Goal: Contribute content

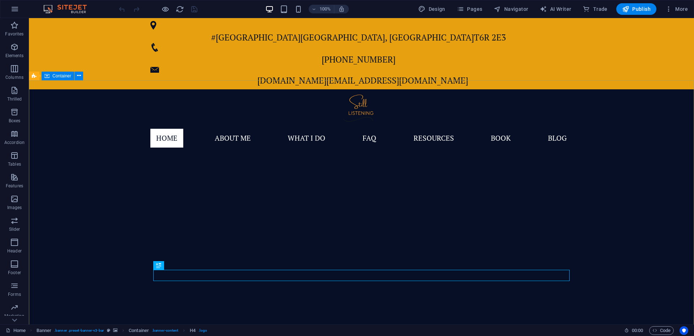
click at [56, 74] on font "Container" at bounding box center [61, 75] width 19 height 5
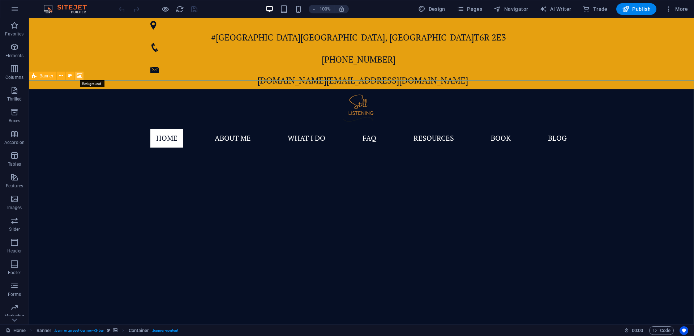
click at [80, 77] on icon at bounding box center [79, 76] width 5 height 8
click at [80, 77] on div "Drag here to replace the existing content. Press “Ctrl” if you want to create a…" at bounding box center [361, 171] width 665 height 306
select select "ms"
select select "s"
select select "progressive"
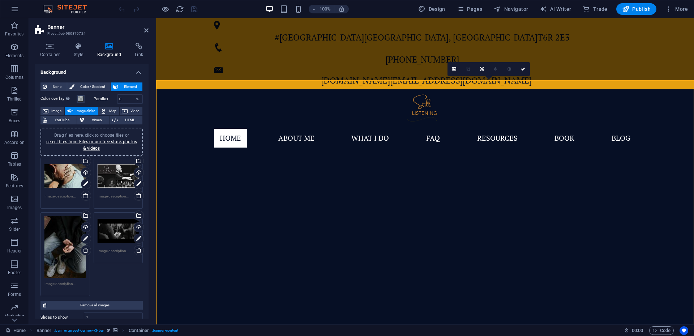
click at [65, 173] on div "Drag files here, click to choose files or select files from Files or our free s…" at bounding box center [65, 176] width 42 height 29
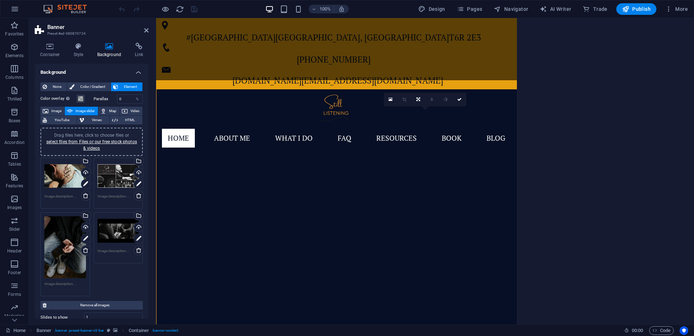
click at [65, 173] on div "Drag files here, click to choose files or select files from Files or our free s…" at bounding box center [65, 176] width 42 height 29
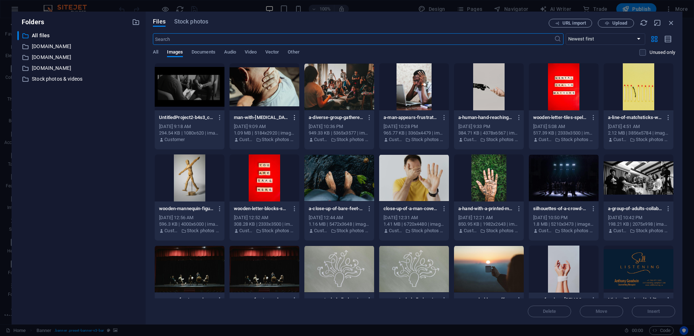
click at [294, 120] on icon "button" at bounding box center [294, 117] width 7 height 7
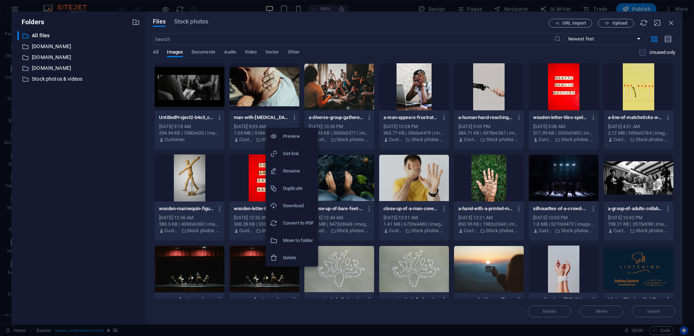
click at [292, 255] on font "Delete" at bounding box center [289, 257] width 13 height 5
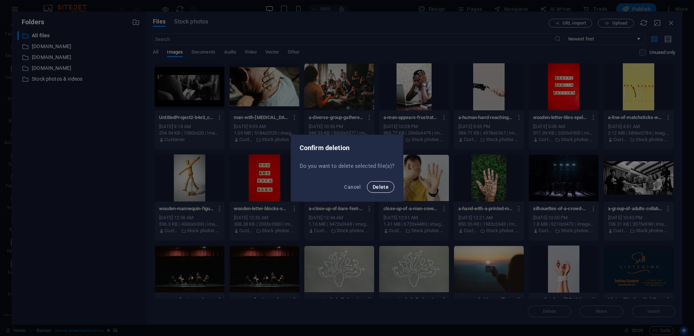
click at [381, 185] on font "Delete" at bounding box center [381, 187] width 16 height 6
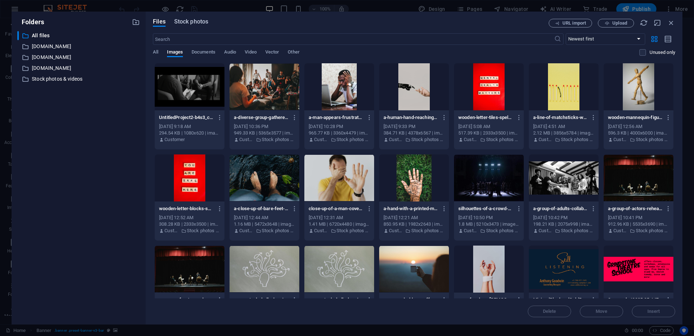
click at [200, 23] on font "Stock photos" at bounding box center [191, 21] width 34 height 7
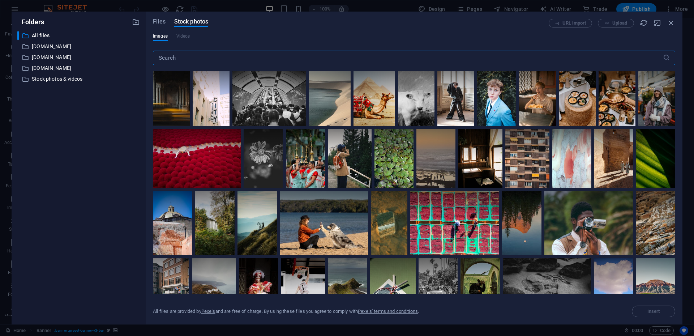
click at [242, 58] on input "text" at bounding box center [408, 58] width 510 height 14
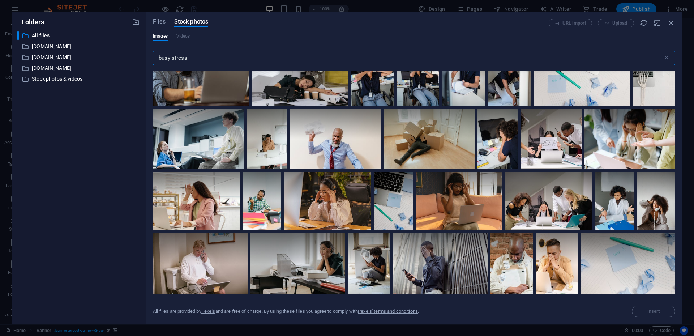
scroll to position [404, 0]
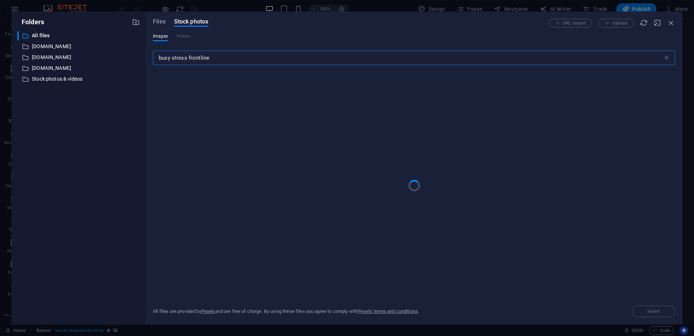
type input "busy stress frontline"
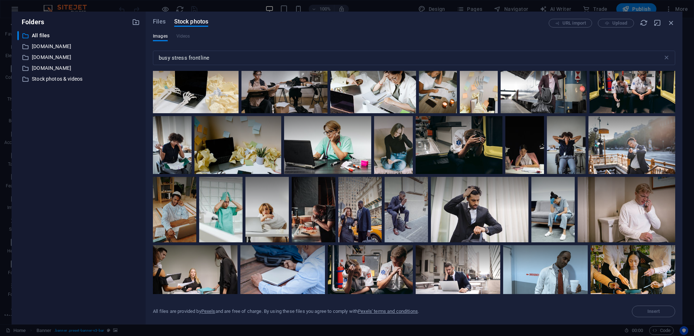
scroll to position [1017, 0]
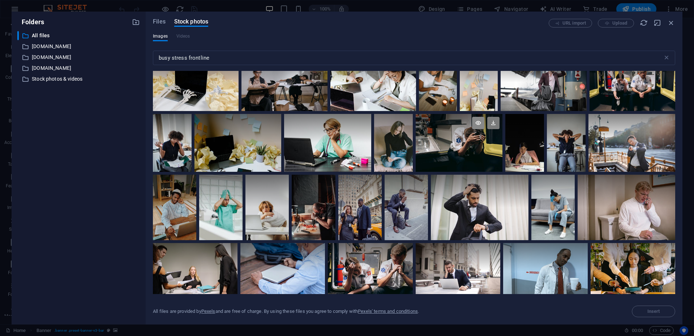
click at [479, 121] on icon at bounding box center [478, 123] width 12 height 12
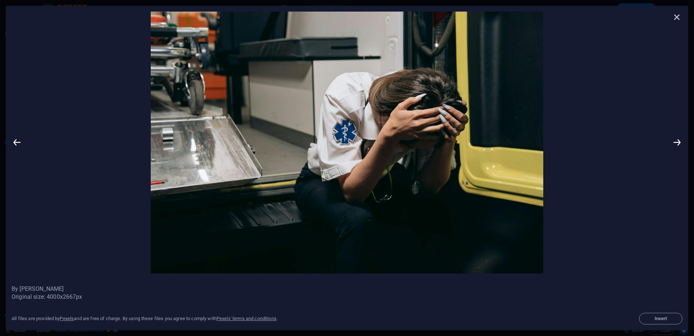
click at [678, 16] on icon at bounding box center [677, 17] width 11 height 11
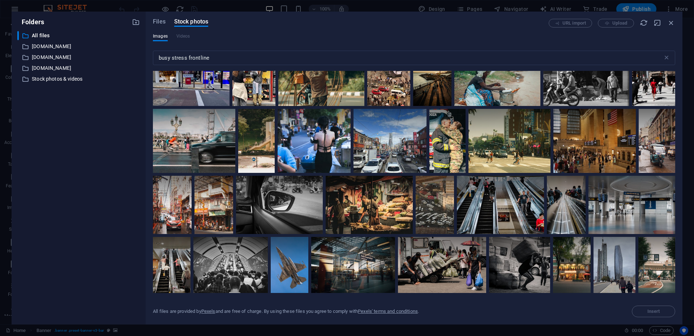
scroll to position [1472, 0]
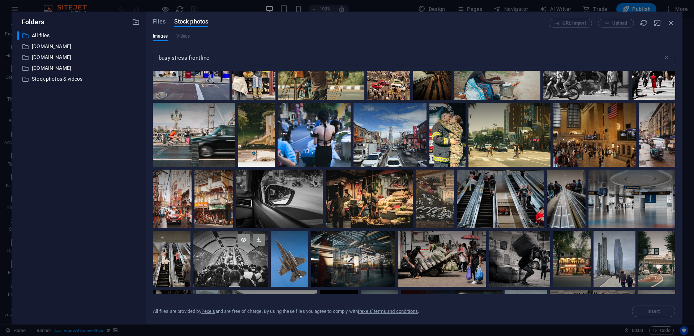
click at [244, 235] on icon at bounding box center [244, 240] width 12 height 12
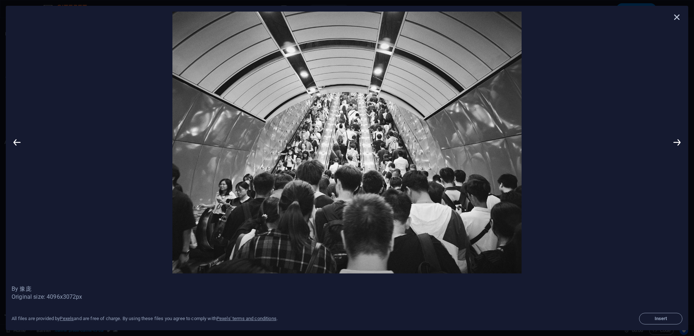
click at [678, 20] on icon at bounding box center [677, 17] width 11 height 11
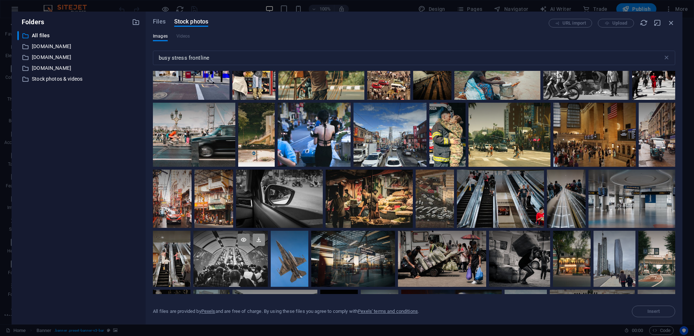
click at [258, 235] on icon at bounding box center [259, 240] width 12 height 12
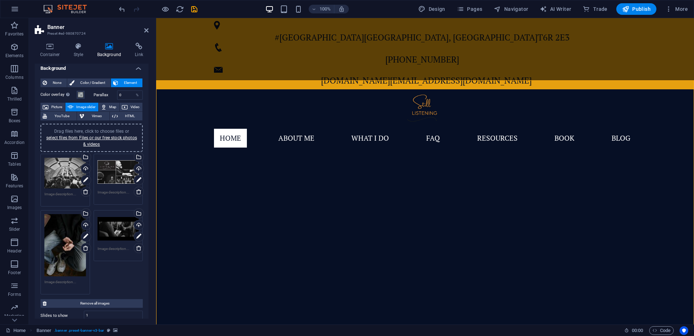
scroll to position [1, 0]
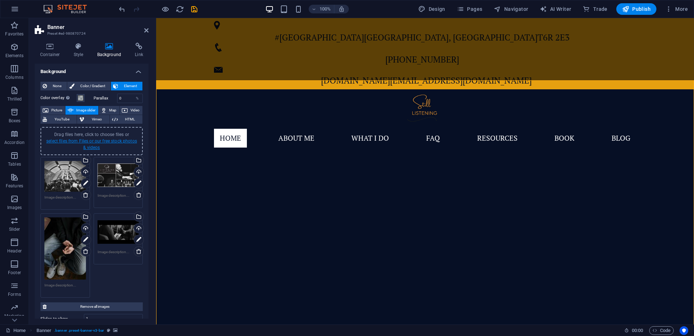
click at [86, 142] on font "select files from Files or our free stock photos & videos" at bounding box center [91, 144] width 91 height 12
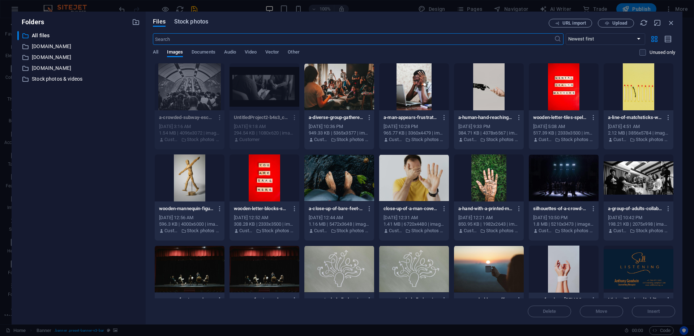
click at [196, 22] on font "Stock photos" at bounding box center [191, 21] width 34 height 7
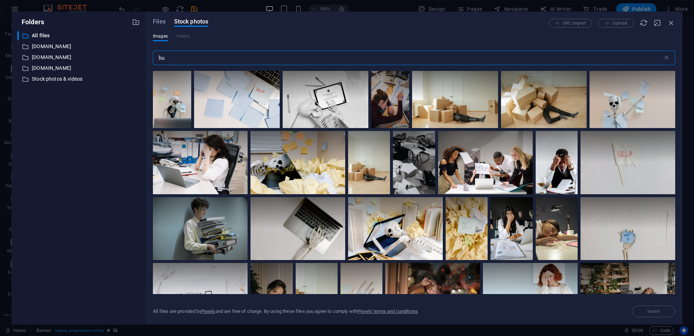
type input "b"
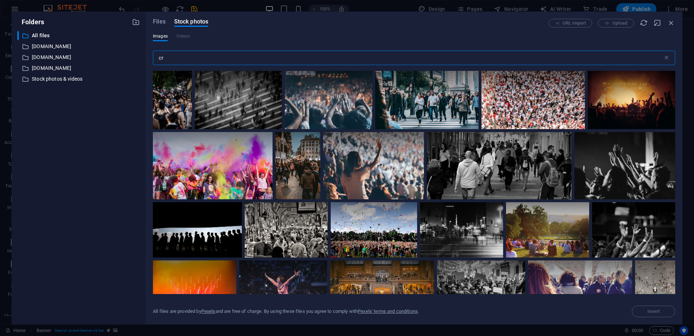
type input "c"
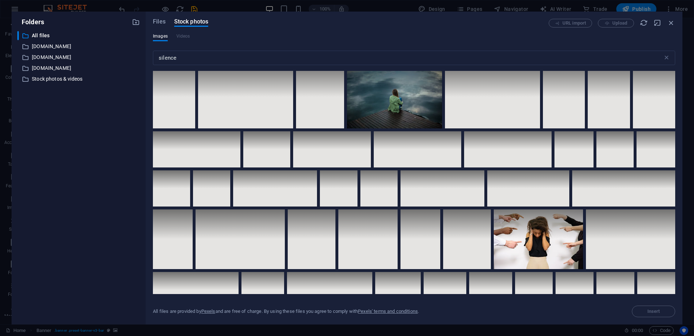
scroll to position [604, 0]
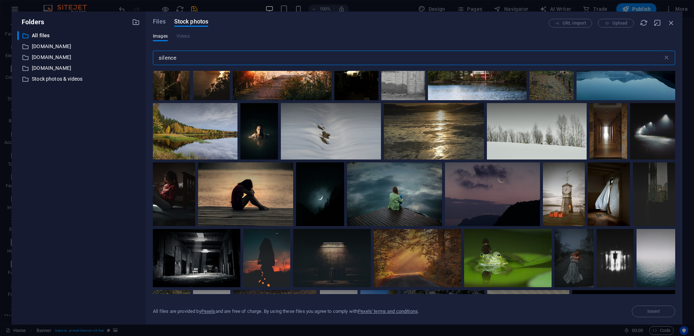
click at [214, 57] on input "silence" at bounding box center [408, 58] width 510 height 14
type input "s"
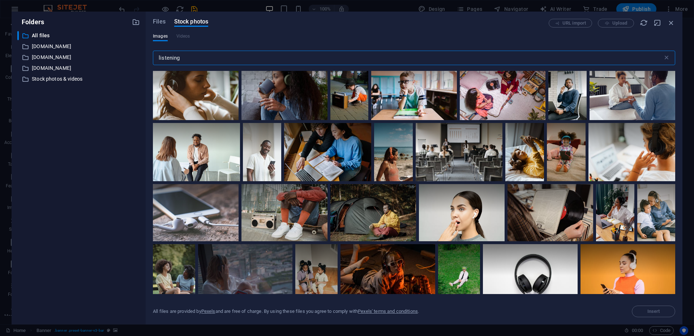
scroll to position [1391, 0]
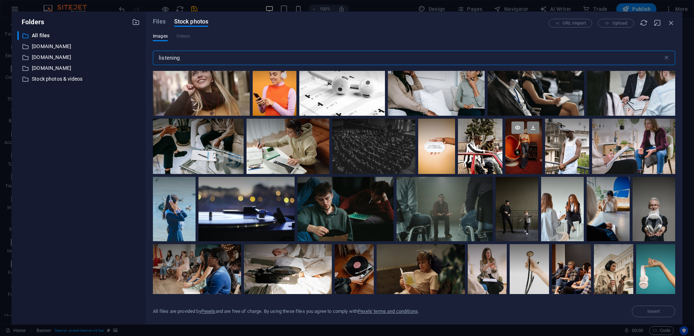
click at [516, 124] on icon at bounding box center [518, 127] width 12 height 12
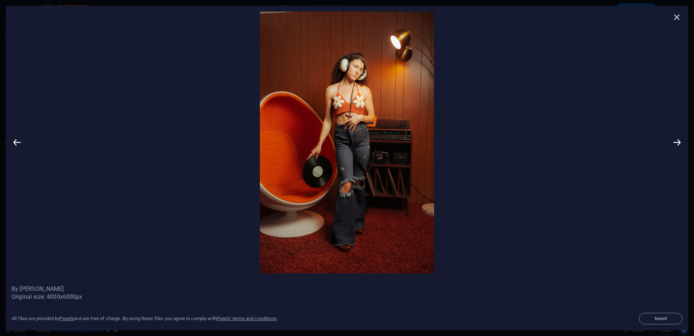
click at [678, 16] on icon at bounding box center [677, 17] width 11 height 11
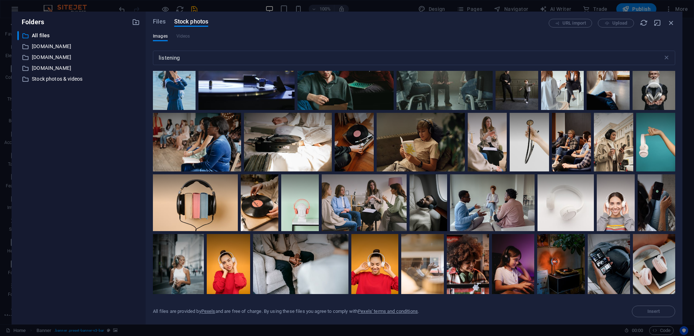
scroll to position [1527, 0]
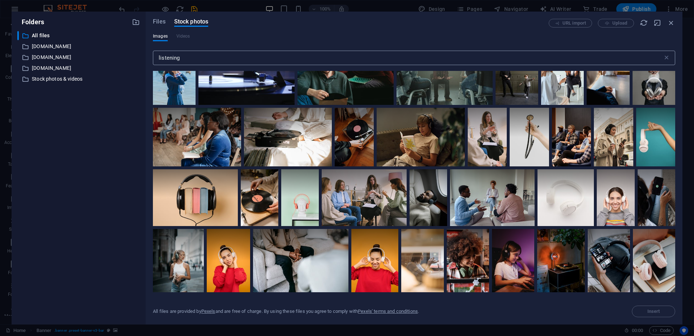
click at [197, 56] on input "listening" at bounding box center [408, 58] width 510 height 14
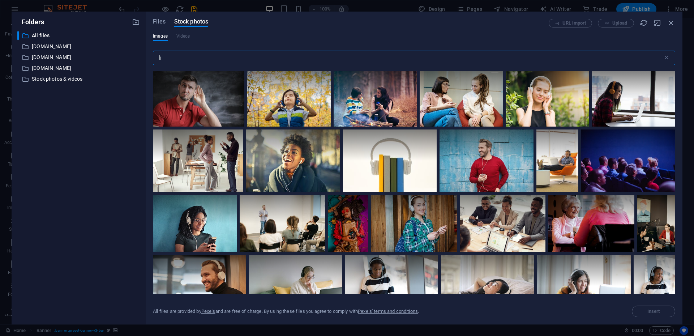
type input "l"
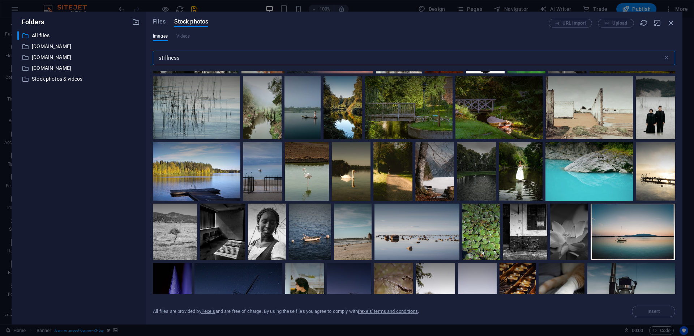
scroll to position [216, 0]
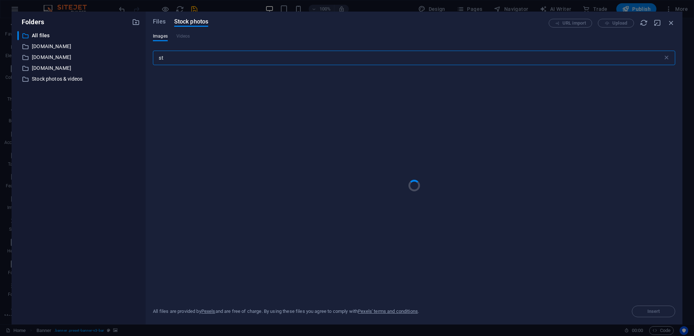
type input "s"
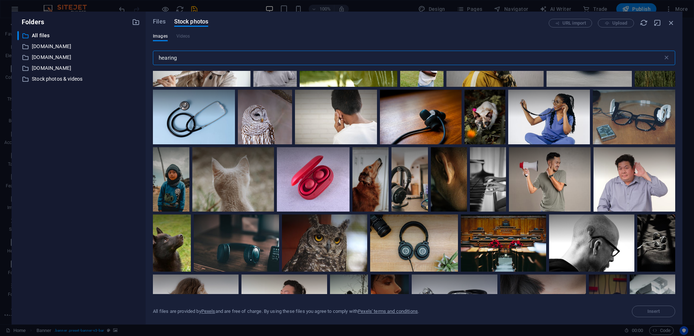
scroll to position [806, 0]
type input "h"
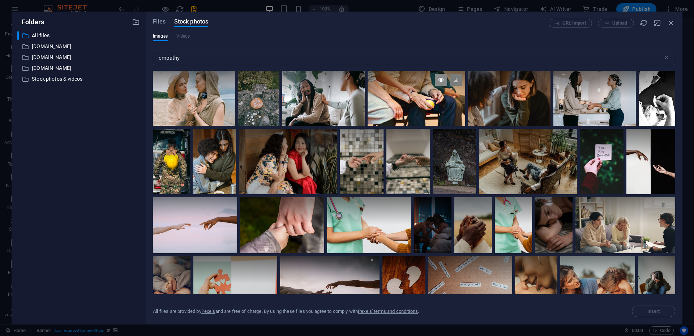
click at [443, 80] on icon at bounding box center [441, 80] width 12 height 12
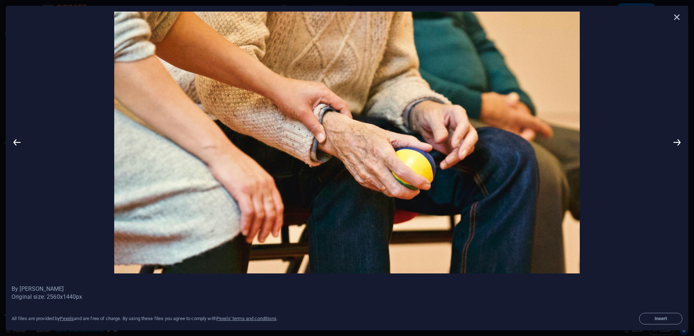
click at [676, 16] on icon at bounding box center [677, 17] width 11 height 11
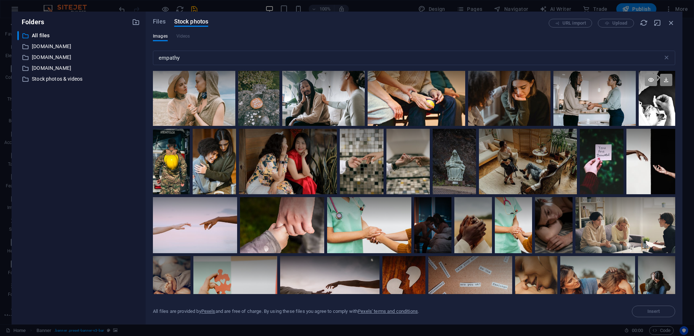
click at [650, 78] on icon at bounding box center [651, 80] width 12 height 12
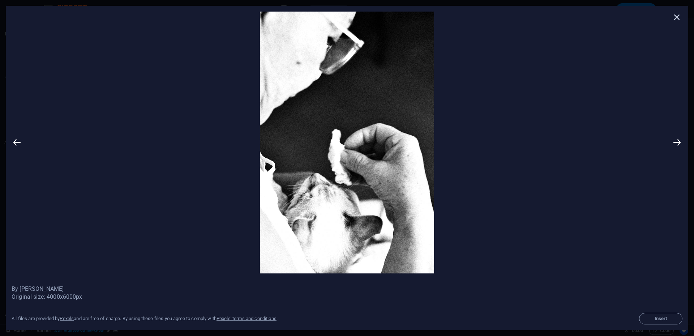
click at [678, 18] on icon at bounding box center [677, 17] width 11 height 11
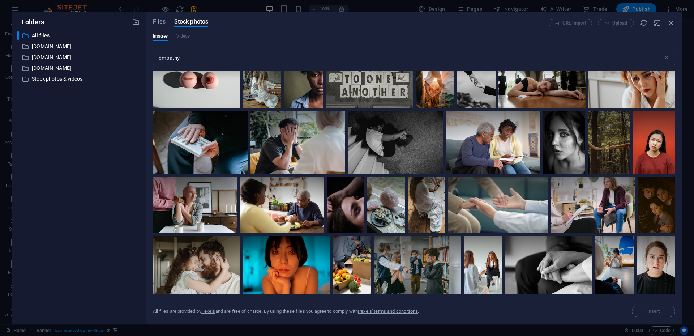
scroll to position [933, 0]
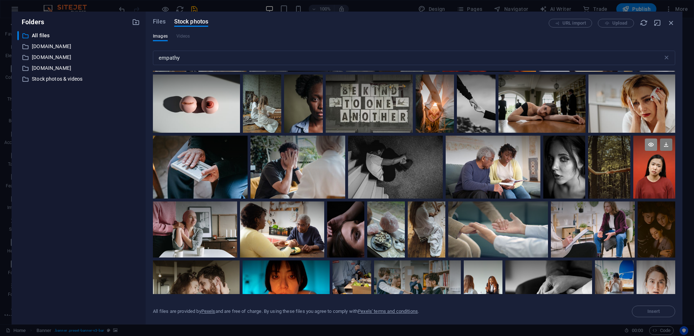
click at [649, 143] on icon at bounding box center [651, 144] width 12 height 12
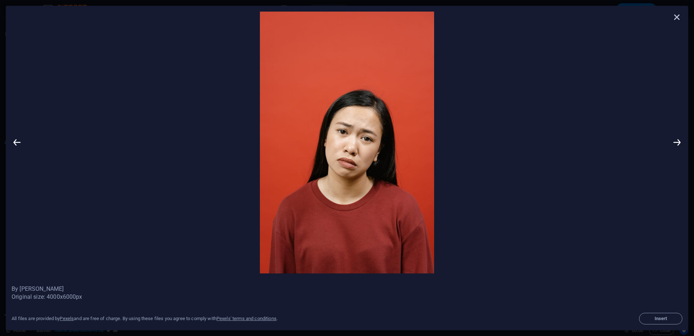
click at [677, 17] on icon at bounding box center [677, 17] width 11 height 11
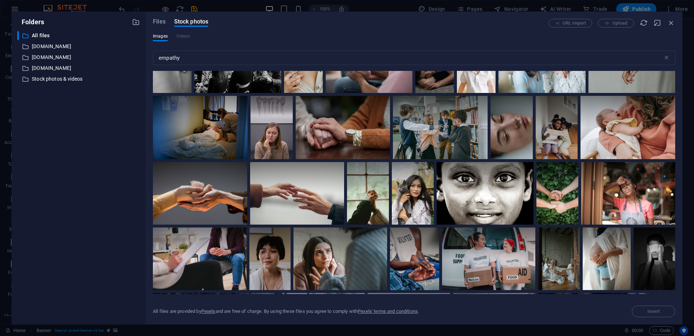
scroll to position [1449, 0]
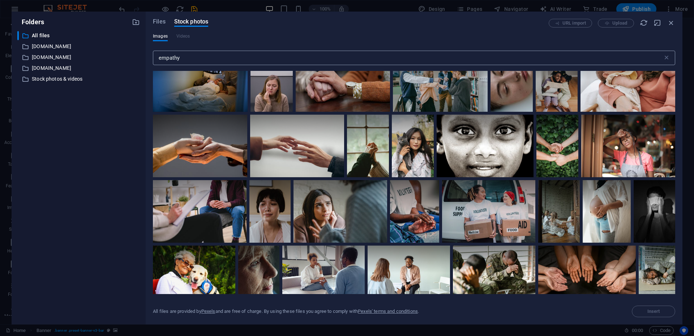
click at [189, 59] on input "empathy" at bounding box center [408, 58] width 510 height 14
type input "e"
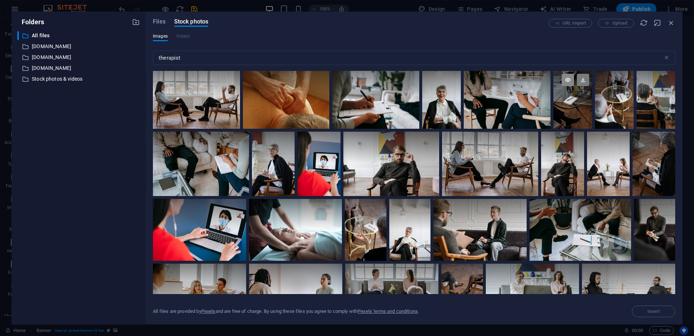
click at [570, 78] on icon at bounding box center [568, 80] width 12 height 12
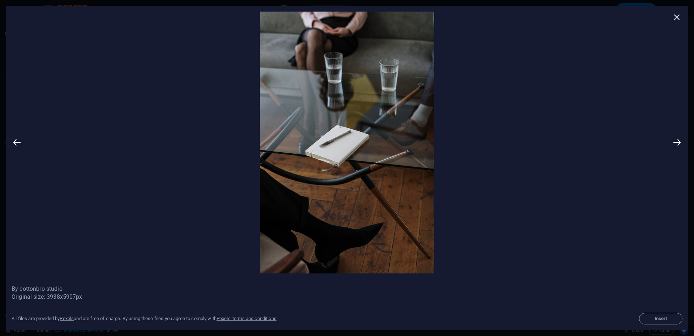
click at [680, 16] on icon at bounding box center [677, 17] width 11 height 11
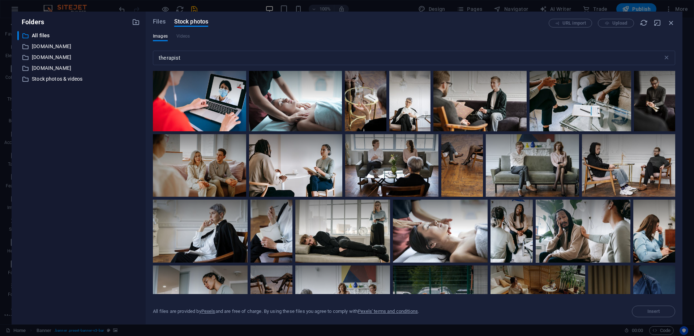
scroll to position [131, 0]
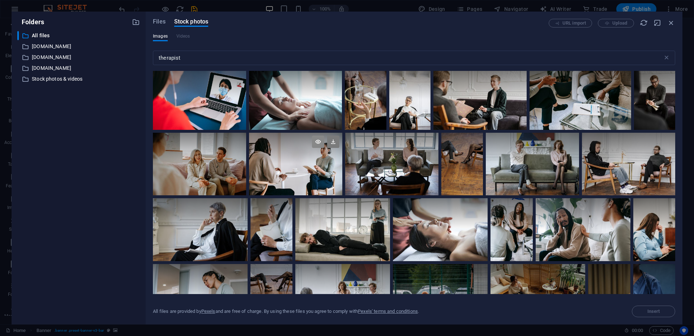
click at [317, 142] on icon at bounding box center [318, 142] width 12 height 12
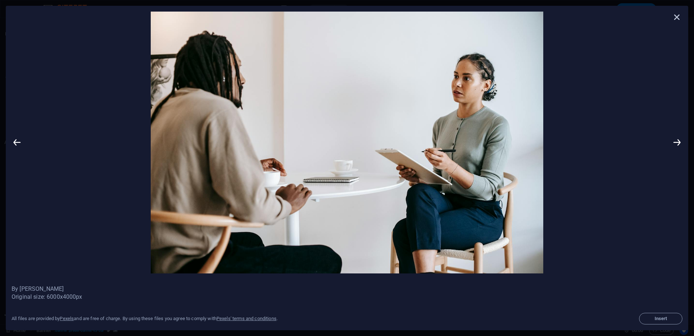
click at [678, 17] on icon at bounding box center [677, 17] width 11 height 11
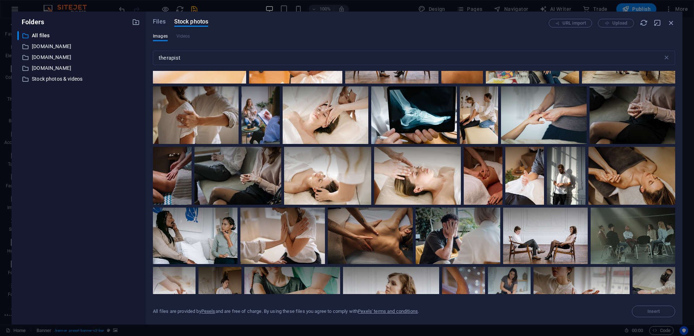
scroll to position [862, 0]
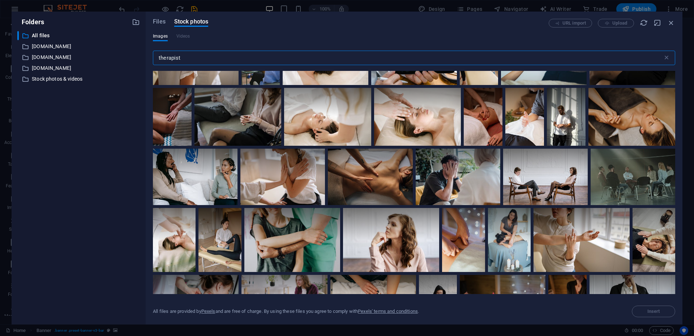
click at [217, 62] on input "therapist" at bounding box center [408, 58] width 510 height 14
type input "t"
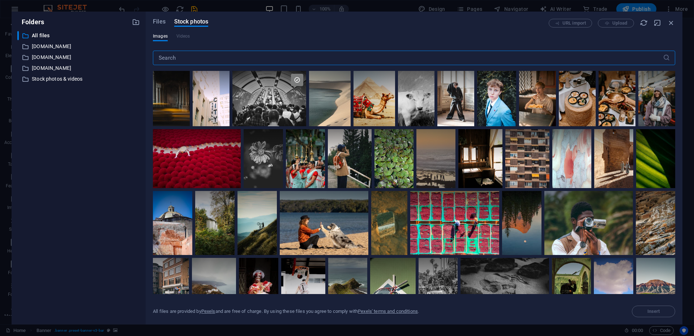
type input "r"
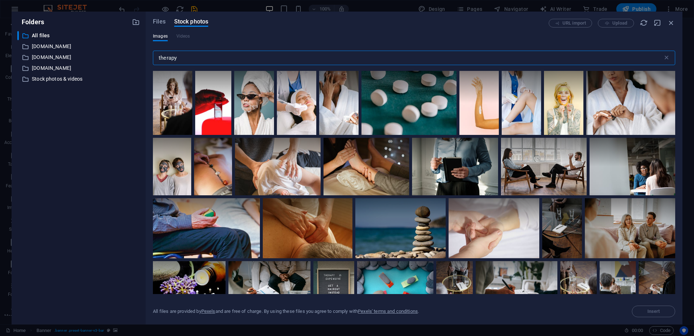
click at [214, 59] on input "therapy" at bounding box center [408, 58] width 510 height 14
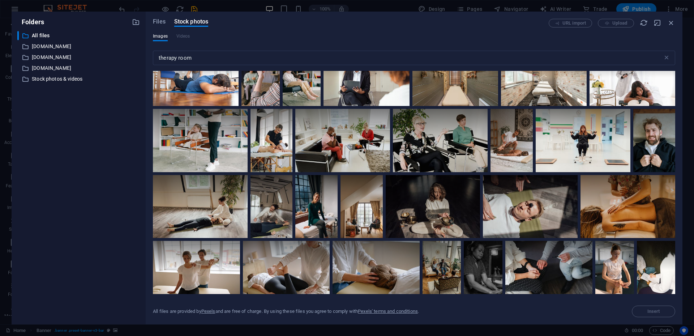
scroll to position [660, 0]
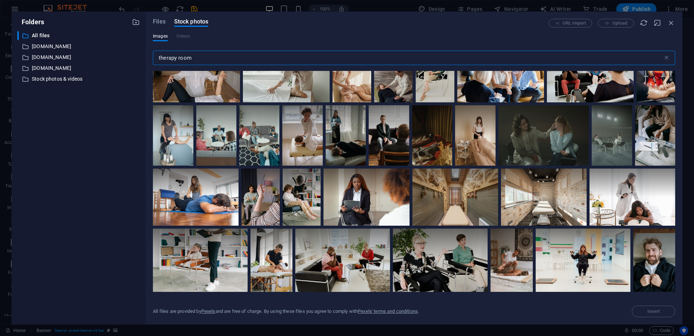
drag, startPoint x: 202, startPoint y: 59, endPoint x: 153, endPoint y: 57, distance: 48.5
click at [153, 57] on input "therapy room" at bounding box center [408, 58] width 510 height 14
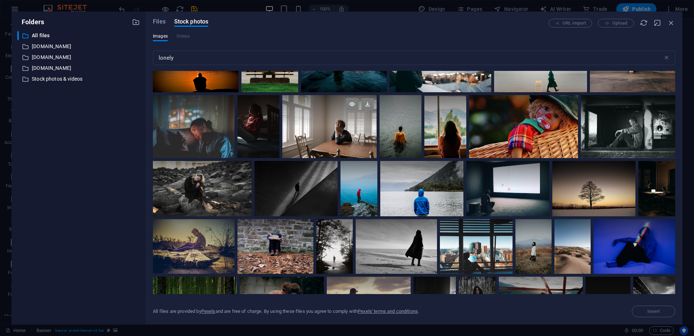
scroll to position [107, 0]
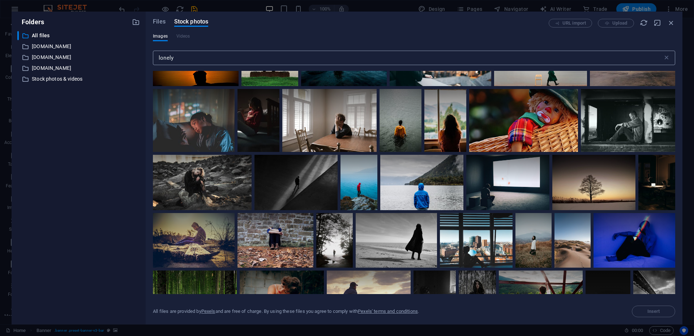
click at [183, 53] on input "lonely" at bounding box center [408, 58] width 510 height 14
type input "l"
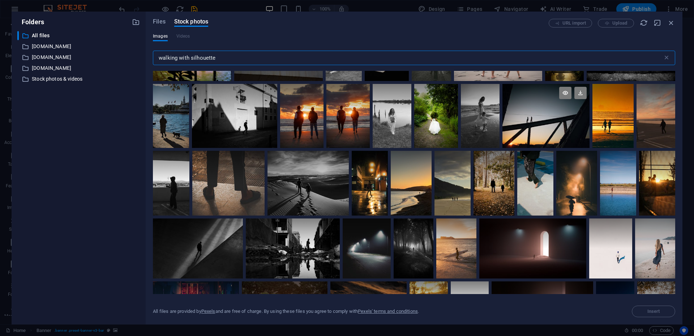
scroll to position [59, 0]
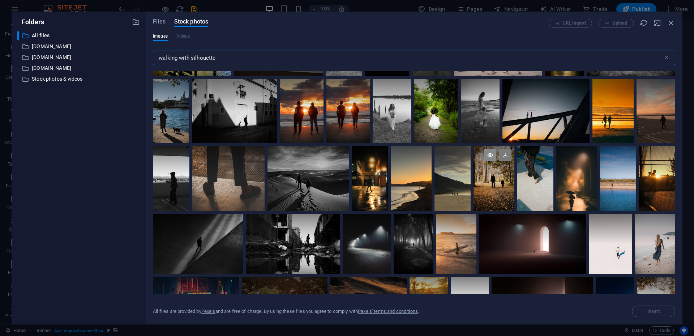
click at [496, 153] on icon at bounding box center [490, 155] width 12 height 12
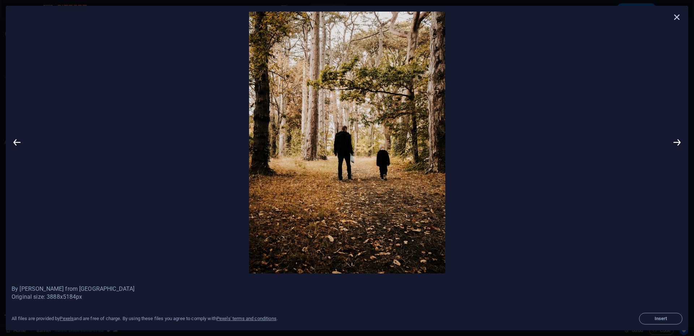
click at [676, 17] on icon at bounding box center [677, 17] width 11 height 11
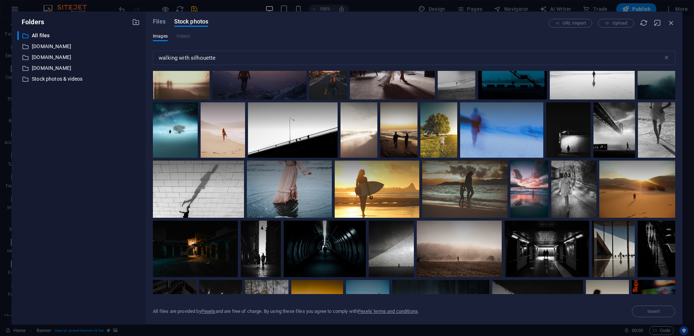
scroll to position [413, 0]
click at [158, 59] on input "walking with silhouette" at bounding box center [408, 58] width 510 height 14
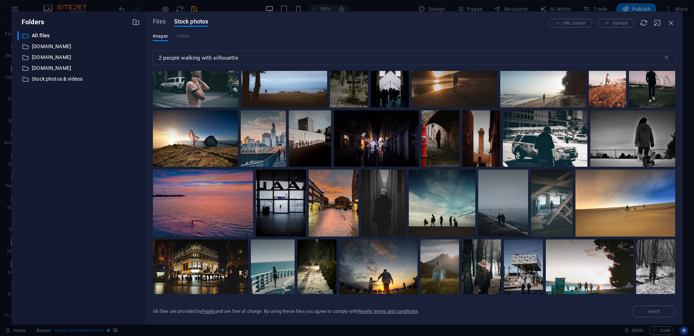
scroll to position [2536, 0]
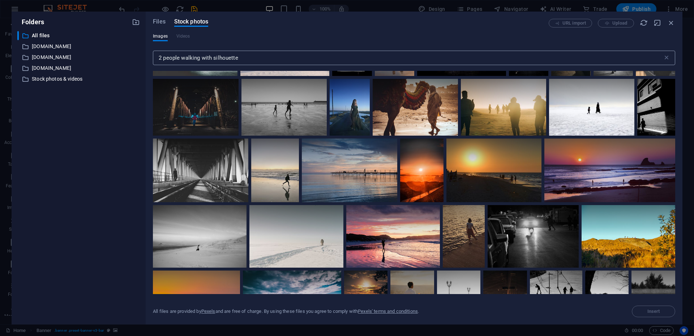
click at [291, 61] on input "2 people walking with silhouette" at bounding box center [408, 58] width 510 height 14
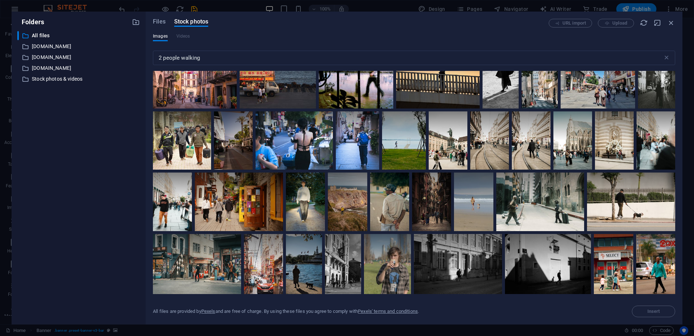
scroll to position [223, 0]
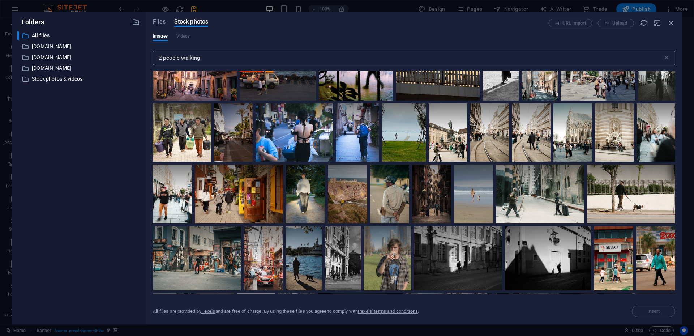
click at [311, 57] on input "2 people walking" at bounding box center [408, 58] width 510 height 14
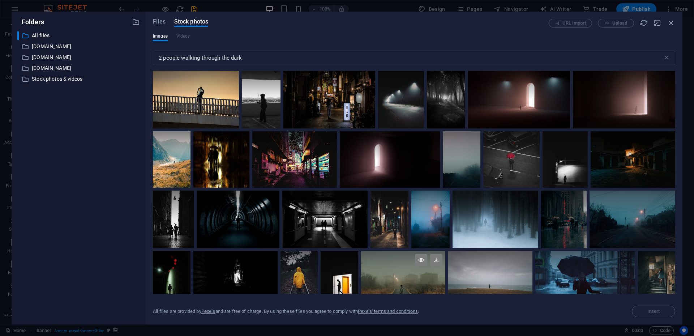
scroll to position [9, 0]
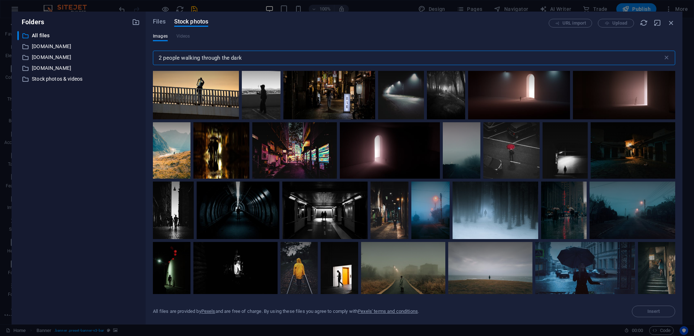
click at [263, 57] on input "2 people walking through the dark" at bounding box center [408, 58] width 510 height 14
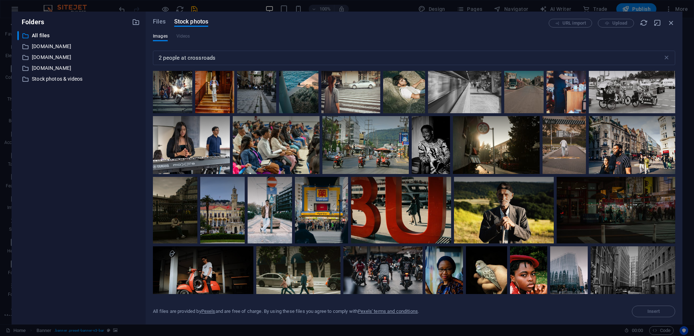
scroll to position [2530, 0]
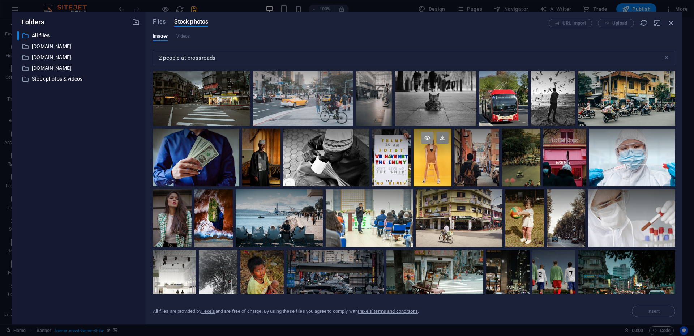
click at [424, 134] on icon at bounding box center [427, 138] width 12 height 12
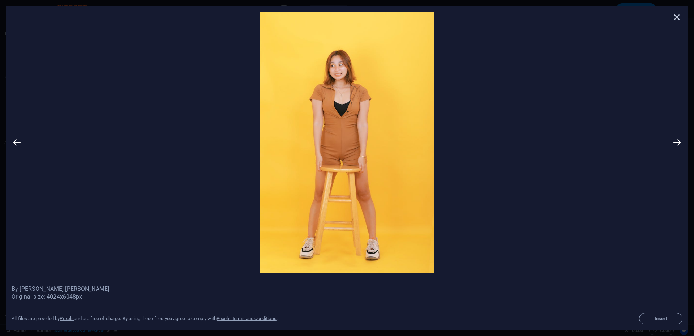
click at [675, 17] on icon at bounding box center [677, 17] width 11 height 11
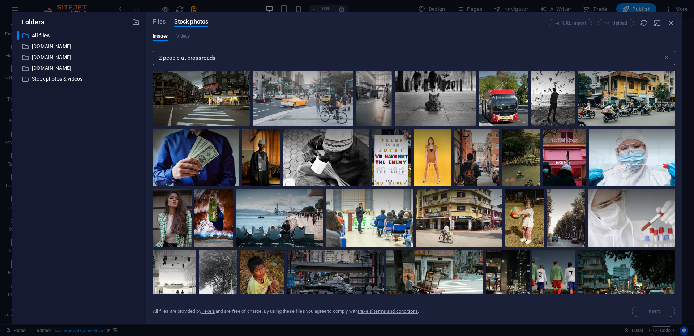
click at [228, 56] on input "2 people at crossroads" at bounding box center [408, 58] width 510 height 14
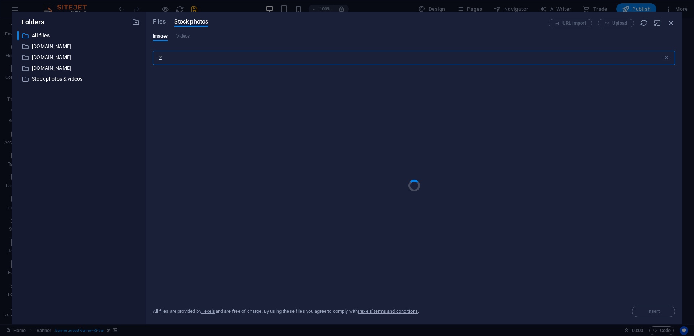
type input "2"
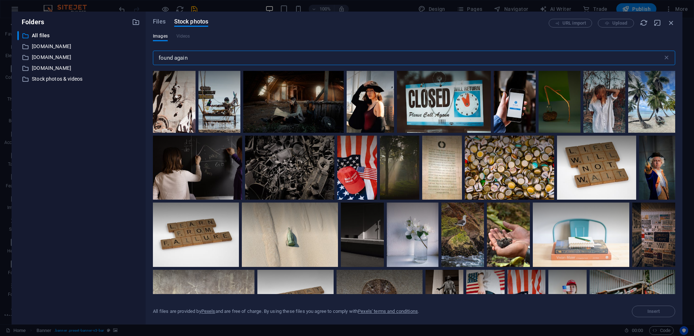
scroll to position [295, 0]
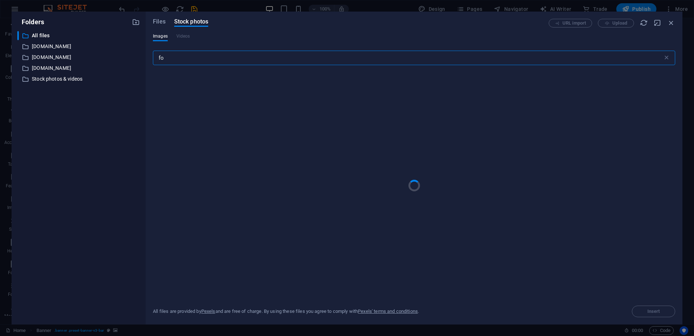
type input "f"
type input "crossroads"
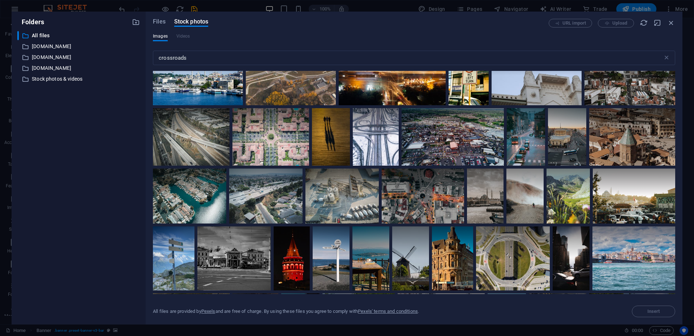
scroll to position [602, 0]
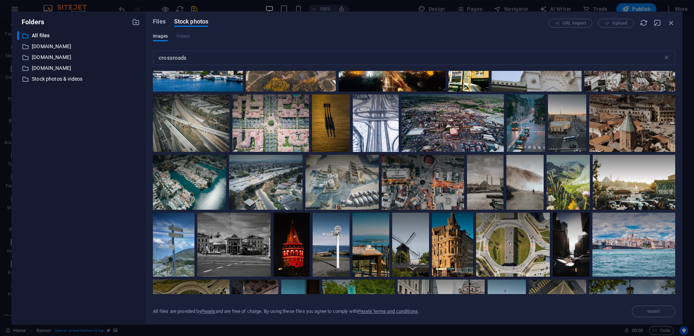
click at [162, 21] on font "Files" at bounding box center [159, 21] width 13 height 7
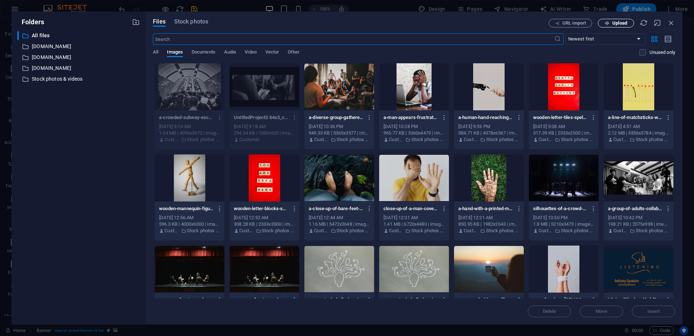
click at [614, 24] on font "Upload" at bounding box center [620, 22] width 15 height 5
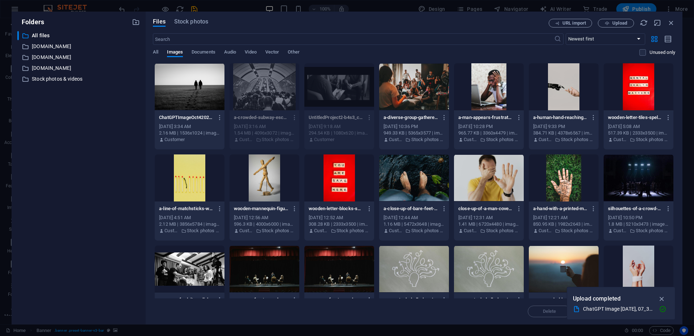
click at [191, 98] on div at bounding box center [190, 86] width 70 height 47
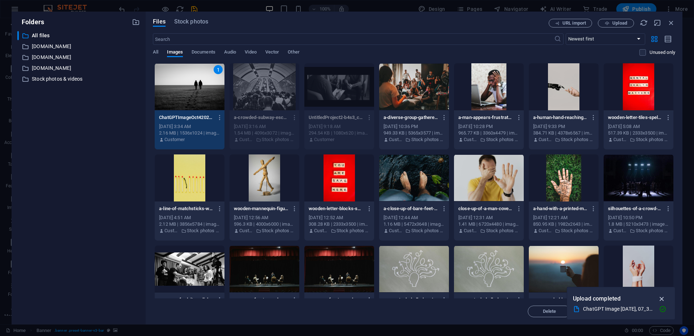
click at [660, 298] on icon "button" at bounding box center [662, 299] width 8 height 8
click at [652, 312] on font "Insert" at bounding box center [654, 310] width 13 height 5
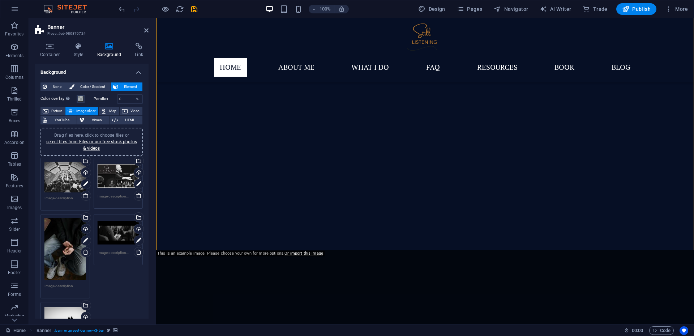
scroll to position [106, 0]
click at [146, 32] on icon at bounding box center [146, 30] width 4 height 6
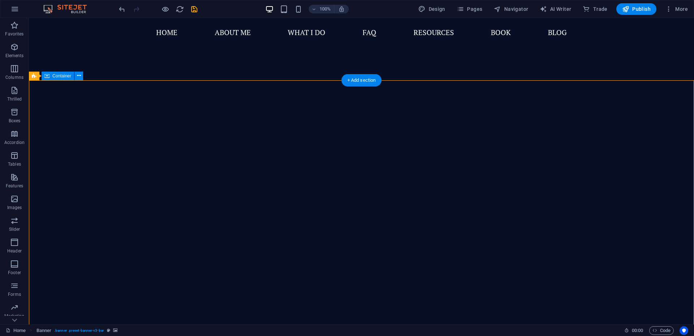
scroll to position [0, 0]
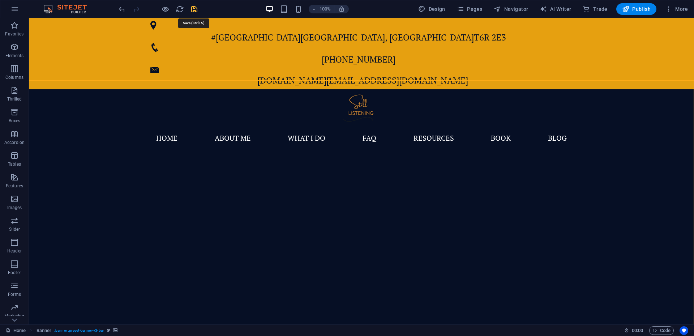
click at [197, 13] on icon "save" at bounding box center [194, 9] width 8 height 8
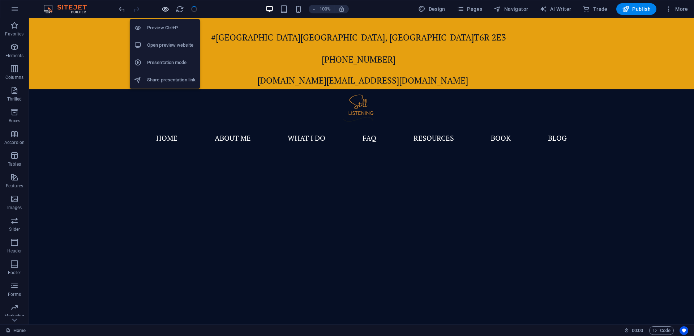
click at [167, 10] on icon "button" at bounding box center [165, 9] width 8 height 8
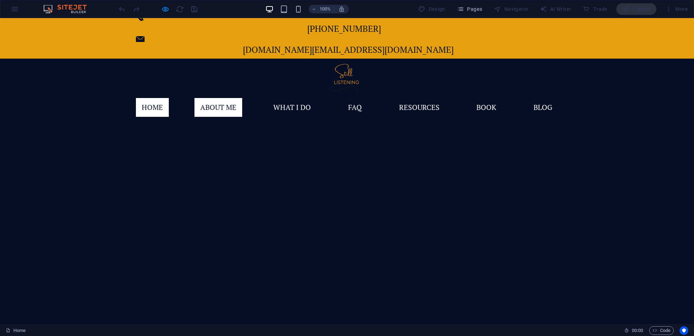
scroll to position [39, 0]
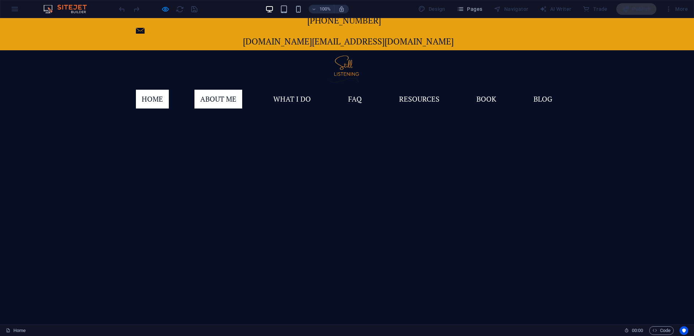
click at [236, 94] on font "About me" at bounding box center [218, 99] width 36 height 10
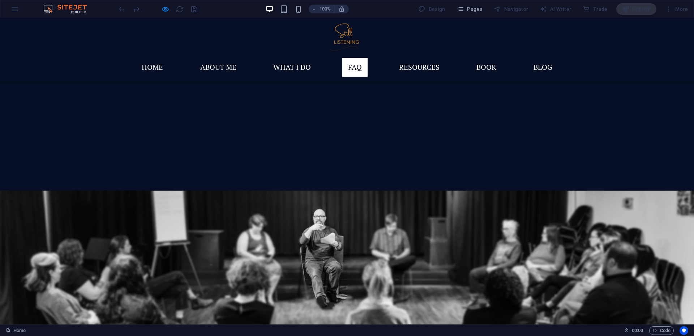
scroll to position [1890, 0]
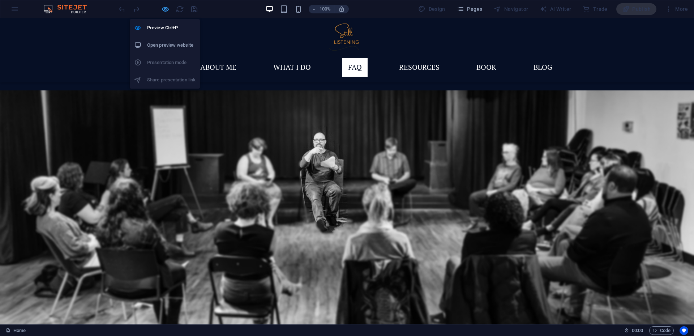
click at [169, 7] on icon "button" at bounding box center [165, 9] width 8 height 8
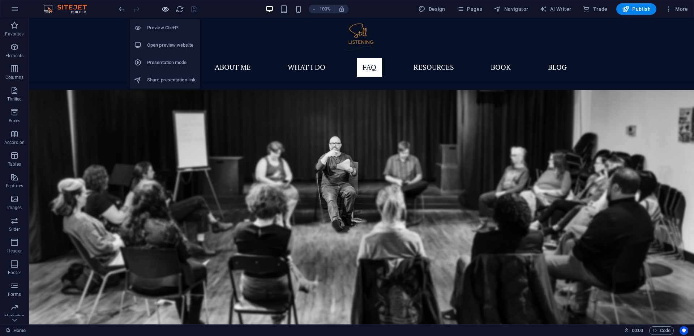
scroll to position [1894, 0]
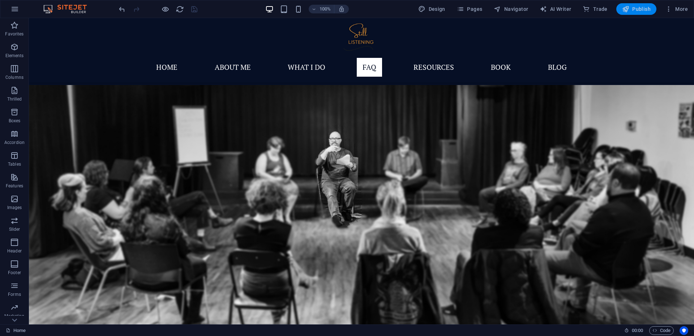
click at [641, 7] on font "Publish" at bounding box center [641, 9] width 18 height 6
